Goal: Navigation & Orientation: Find specific page/section

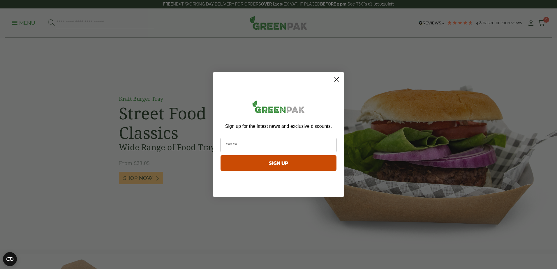
click at [335, 83] on circle "Close dialog" at bounding box center [337, 80] width 10 height 10
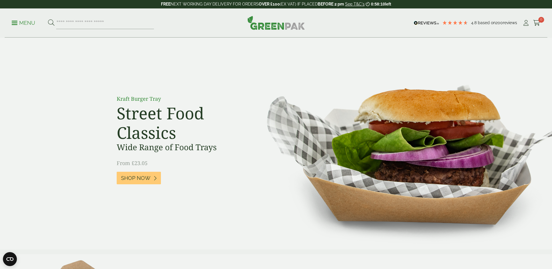
click at [16, 22] on p "Menu" at bounding box center [24, 23] width 24 height 7
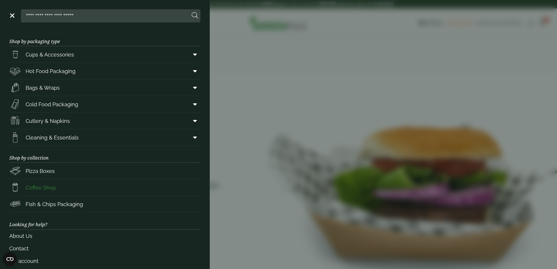
click at [95, 188] on link "Coffee Shop" at bounding box center [104, 187] width 191 height 16
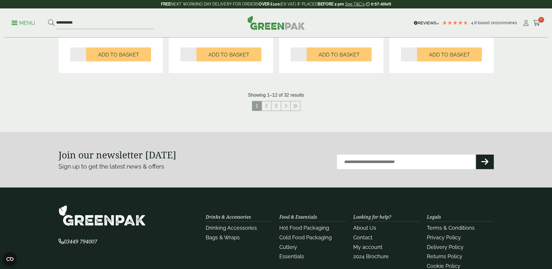
scroll to position [587, 0]
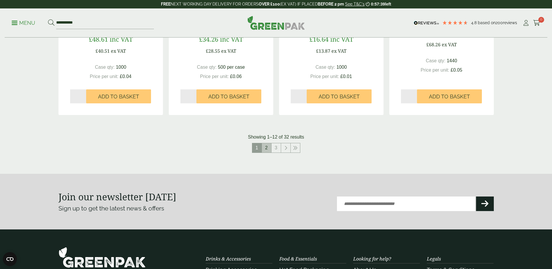
click at [270, 148] on link "2" at bounding box center [266, 147] width 9 height 9
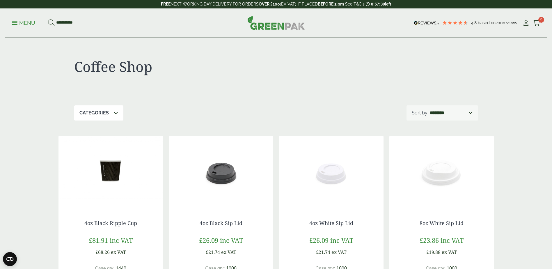
click at [120, 118] on div "Categories" at bounding box center [98, 112] width 49 height 15
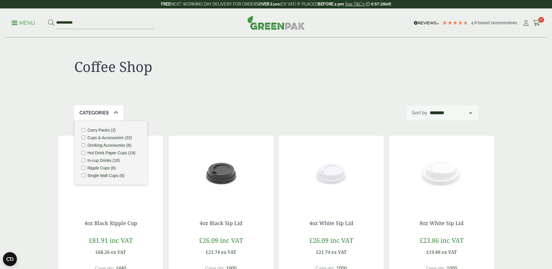
click at [256, 82] on div "Coffee Shop" at bounding box center [276, 72] width 404 height 68
click at [462, 115] on select "**********" at bounding box center [451, 112] width 44 height 7
drag, startPoint x: 374, startPoint y: 106, endPoint x: 383, endPoint y: 122, distance: 17.8
click at [374, 106] on div "Categories Carry Packs (2) Cups & Accessories (32) Drinking Accessories (8) Hot…" at bounding box center [276, 112] width 404 height 15
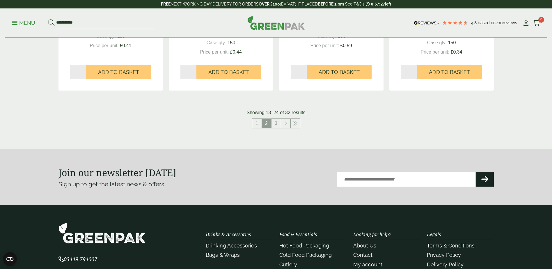
scroll to position [611, 0]
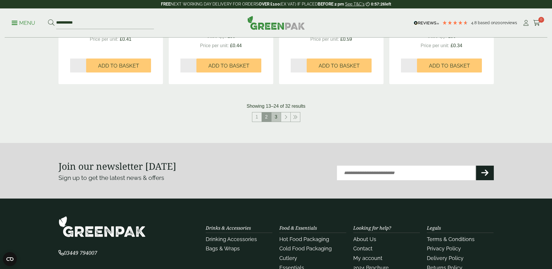
click at [275, 115] on link "3" at bounding box center [276, 116] width 9 height 9
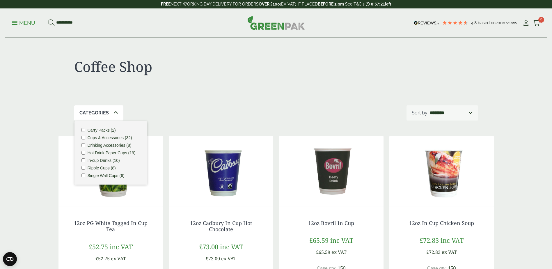
click at [275, 59] on h1 "Coffee Shop" at bounding box center [175, 66] width 202 height 17
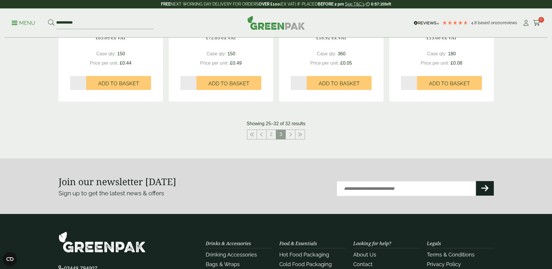
scroll to position [408, 0]
click at [292, 137] on link at bounding box center [290, 134] width 9 height 9
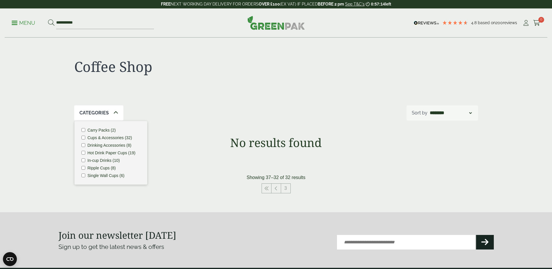
drag, startPoint x: 40, startPoint y: 53, endPoint x: 45, endPoint y: 49, distance: 6.0
click at [42, 52] on div "Coffee Shop Categories Carry Packs (2) Cups & Accessories (32) Drinking Accesso…" at bounding box center [276, 115] width 552 height 155
